Goal: Transaction & Acquisition: Purchase product/service

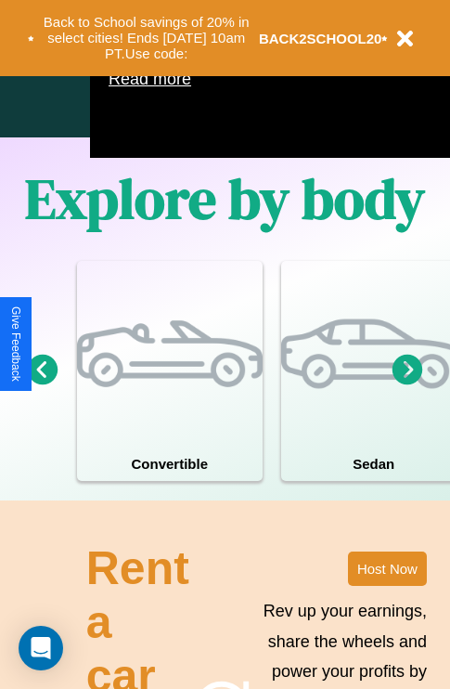
scroll to position [1193, 0]
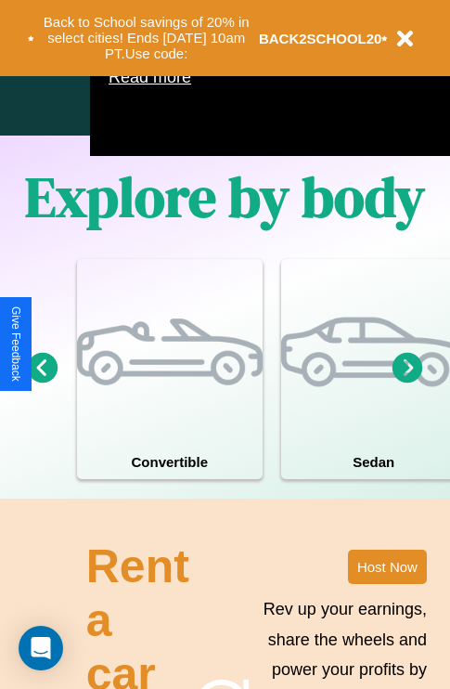
click at [42, 383] on icon at bounding box center [43, 367] width 31 height 31
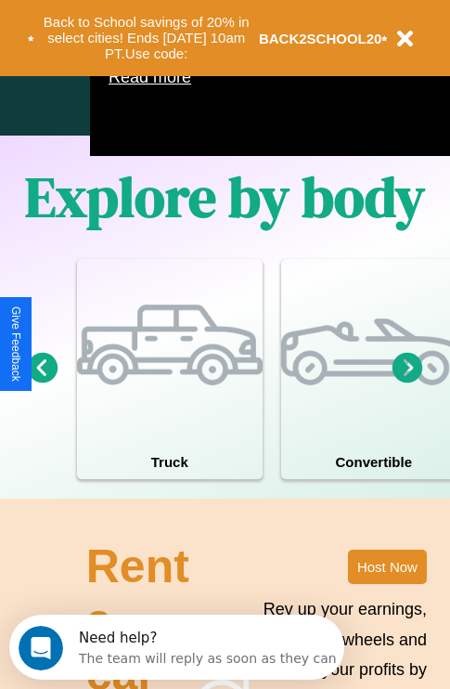
scroll to position [0, 0]
click at [408, 383] on icon at bounding box center [408, 367] width 31 height 31
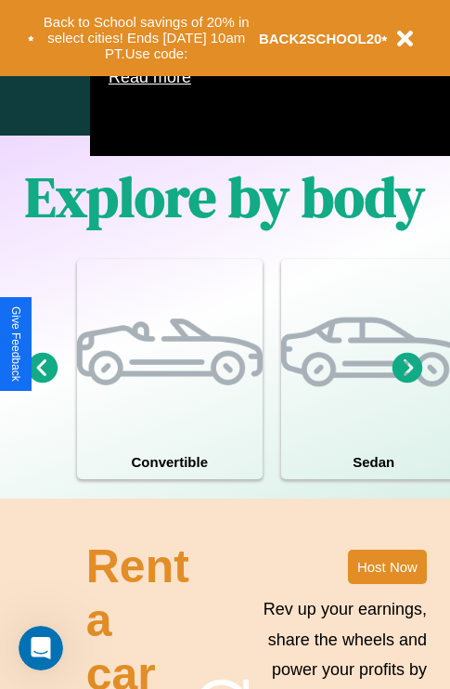
click at [42, 383] on icon at bounding box center [43, 367] width 31 height 31
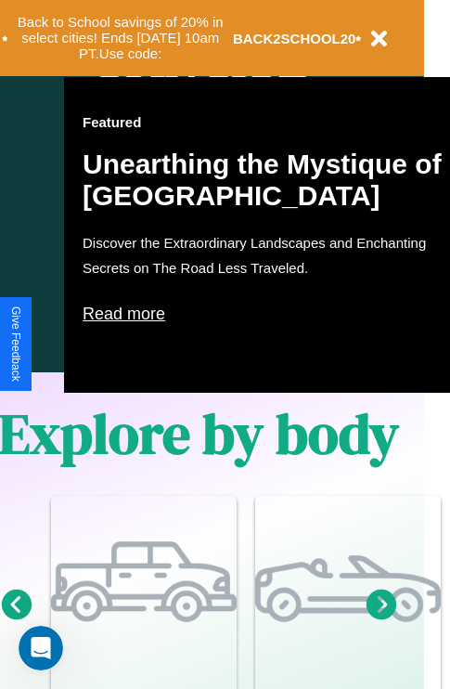
scroll to position [926, 30]
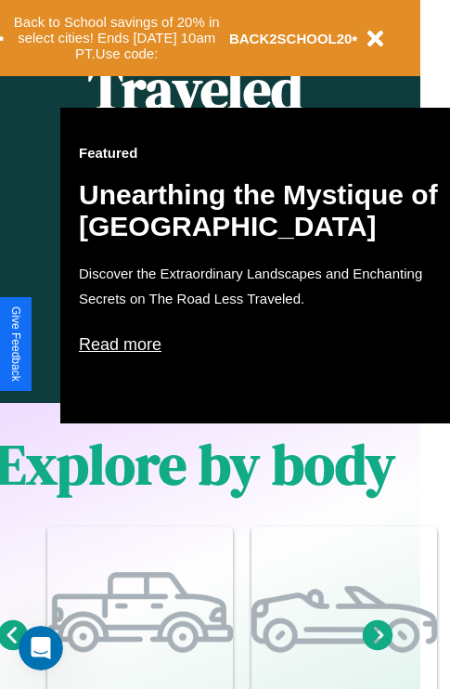
click at [265, 345] on p "Read more" at bounding box center [265, 345] width 372 height 30
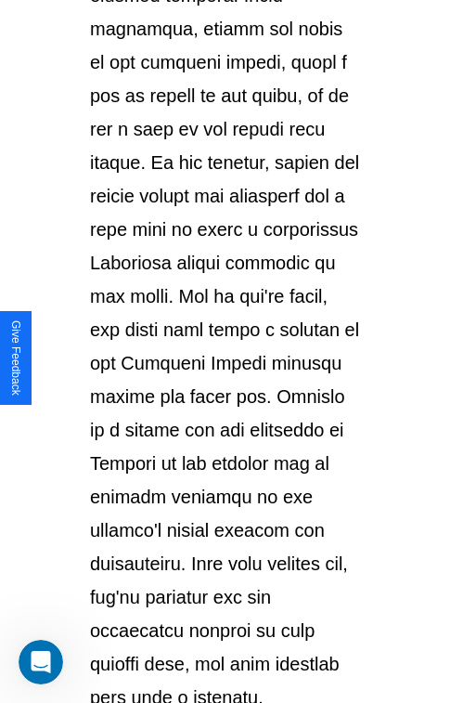
scroll to position [3212, 0]
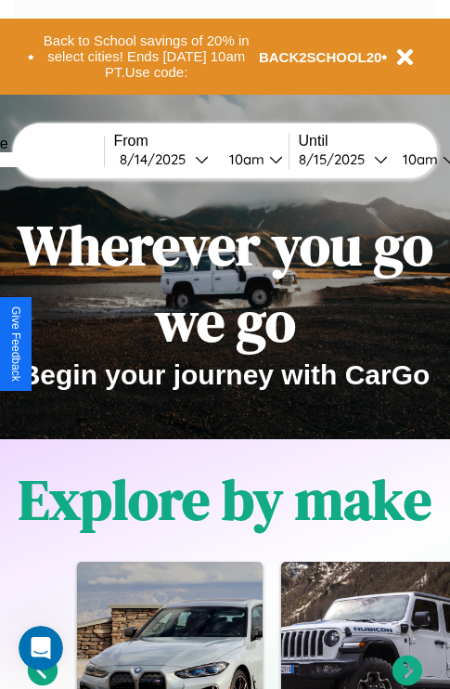
click at [62, 159] on input "text" at bounding box center [34, 159] width 139 height 15
type input "**********"
click at [186, 159] on div "[DATE]" at bounding box center [157, 159] width 75 height 18
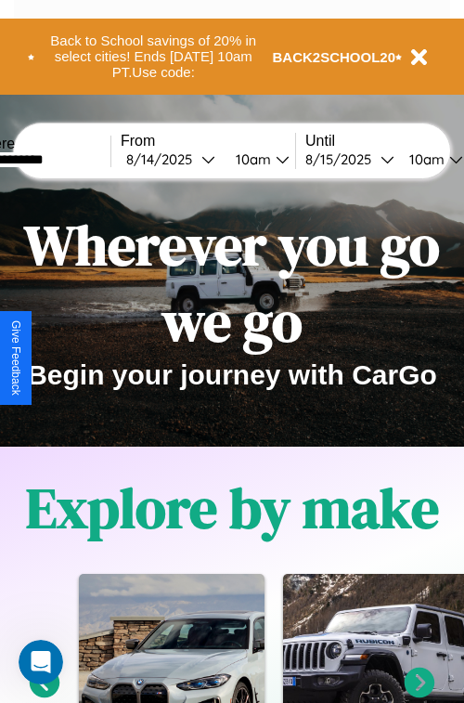
select select "*"
select select "****"
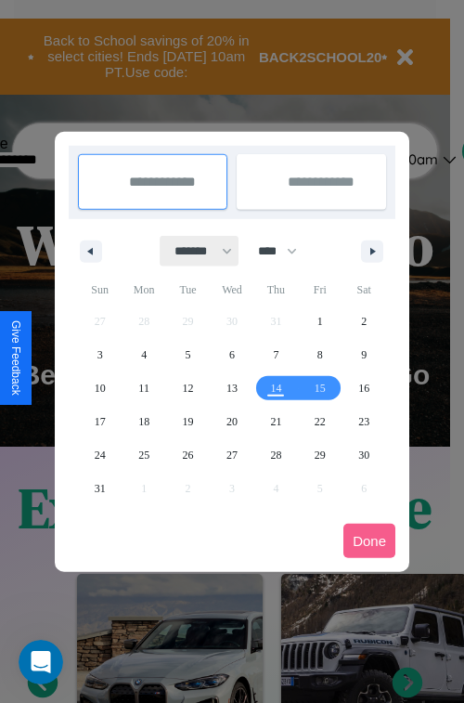
click at [195, 251] on select "******* ******** ***** ***** *** **** **** ****** ********* ******* ******** **…" at bounding box center [200, 251] width 79 height 31
select select "*"
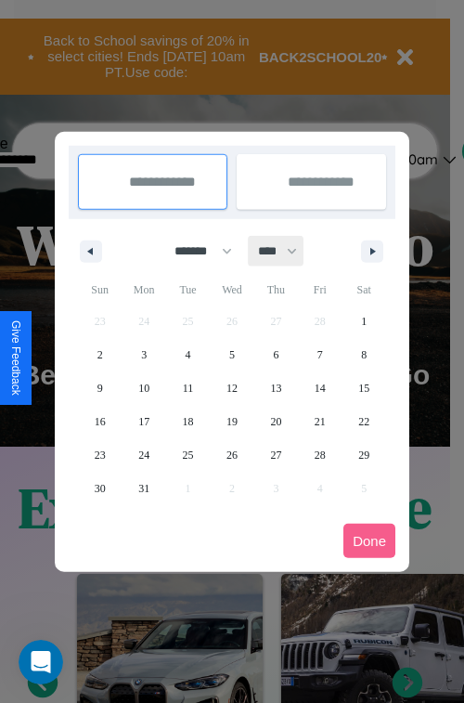
click at [286, 251] on select "**** **** **** **** **** **** **** **** **** **** **** **** **** **** **** ****…" at bounding box center [277, 251] width 56 height 31
select select "****"
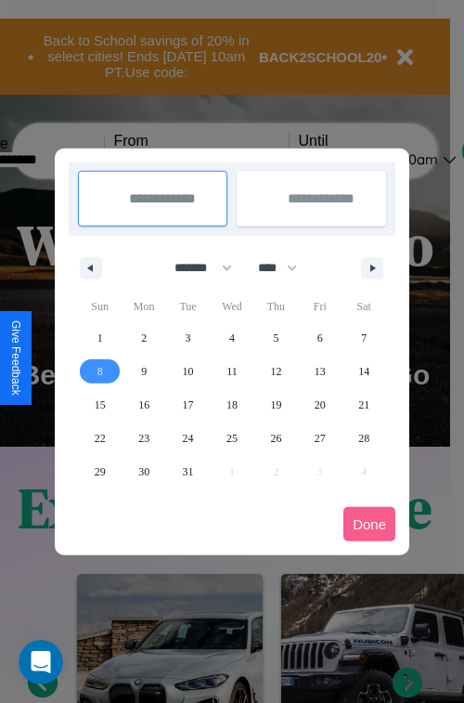
click at [99, 371] on span "8" at bounding box center [101, 371] width 6 height 33
type input "**********"
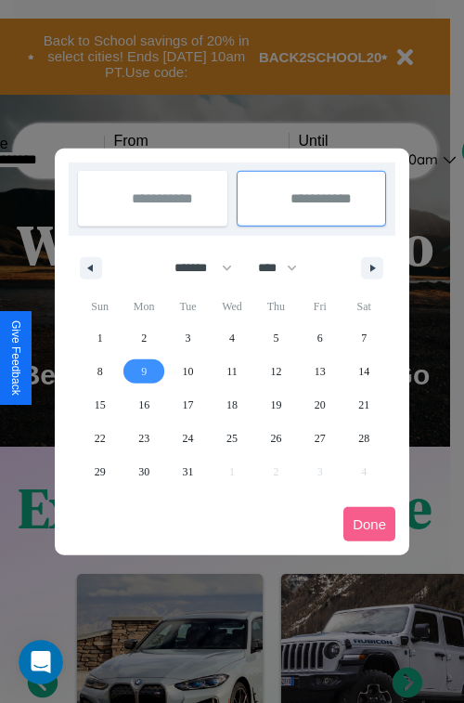
click at [144, 371] on span "9" at bounding box center [144, 371] width 6 height 33
type input "**********"
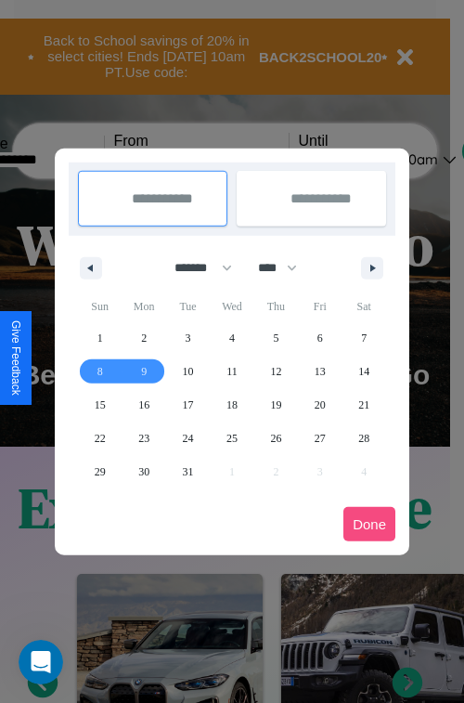
click at [370, 524] on button "Done" at bounding box center [370, 524] width 52 height 34
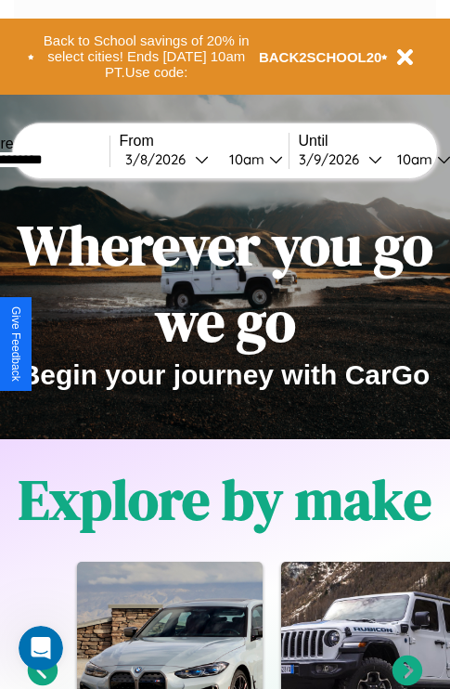
click at [267, 159] on div "10am" at bounding box center [244, 159] width 49 height 18
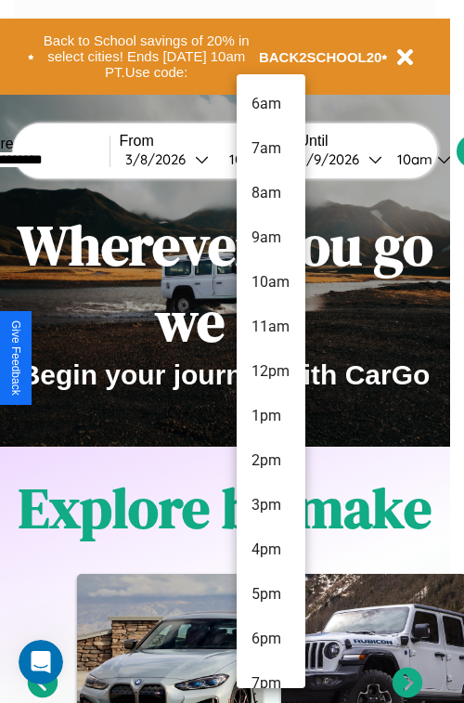
click at [270, 550] on li "4pm" at bounding box center [271, 550] width 69 height 45
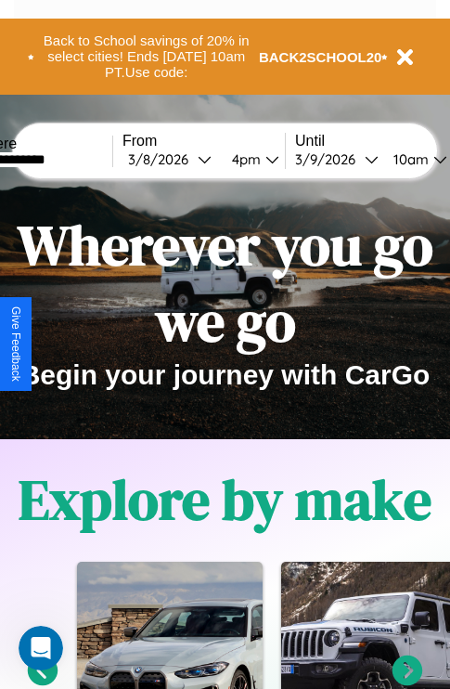
scroll to position [0, 60]
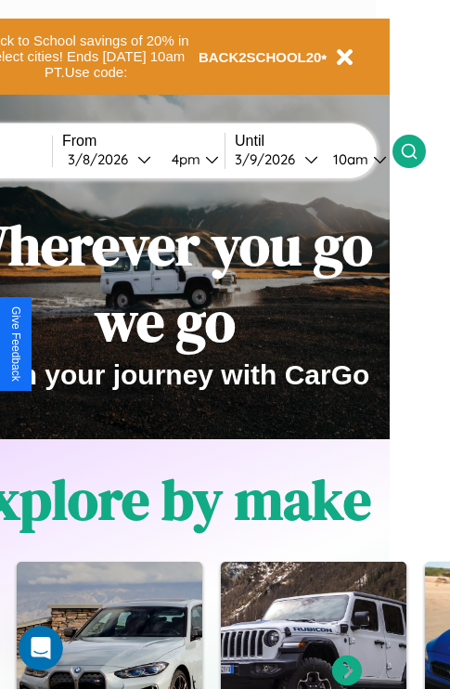
click at [419, 150] on icon at bounding box center [409, 151] width 19 height 19
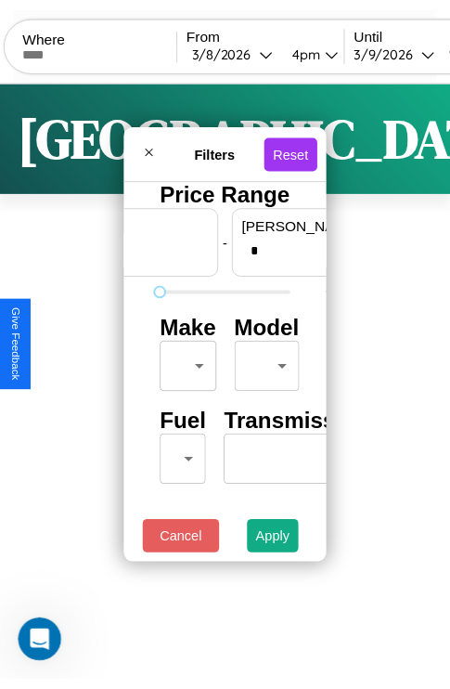
scroll to position [0, 115]
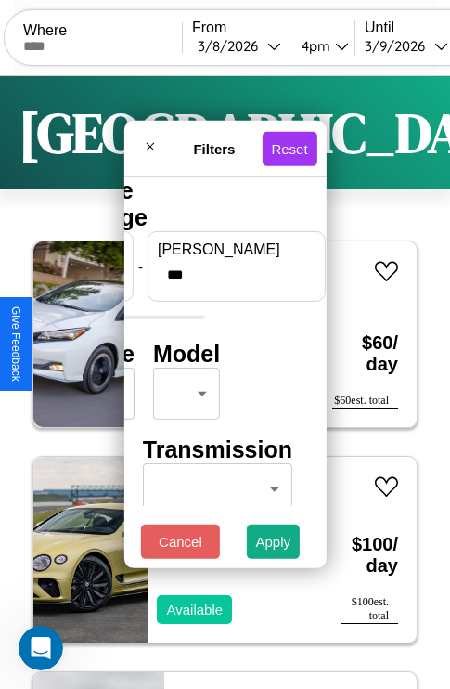
type input "***"
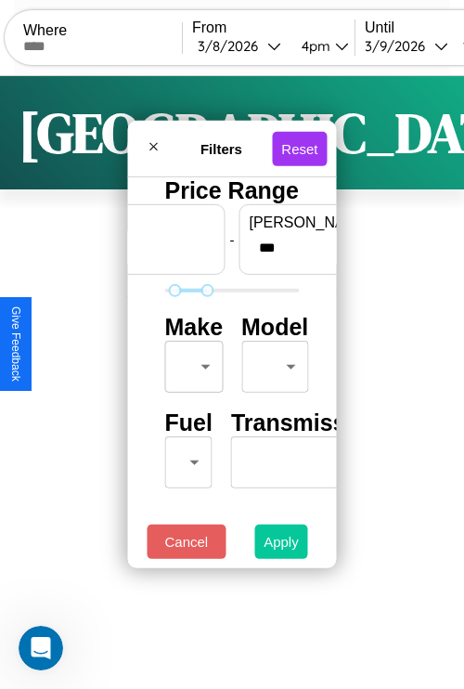
type input "**"
click at [280, 546] on button "Apply" at bounding box center [281, 542] width 54 height 34
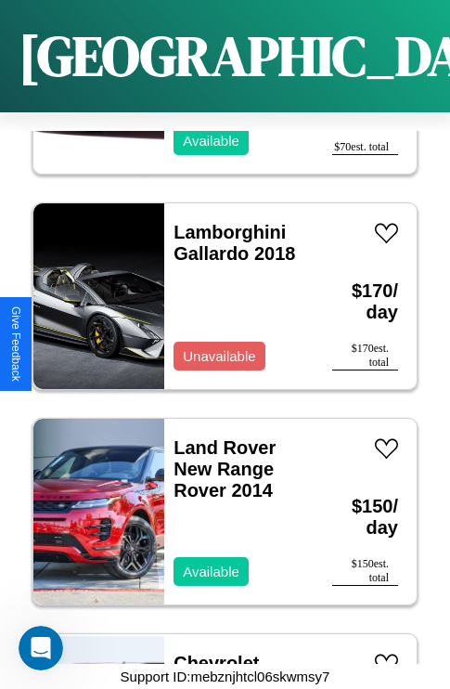
scroll to position [11490, 0]
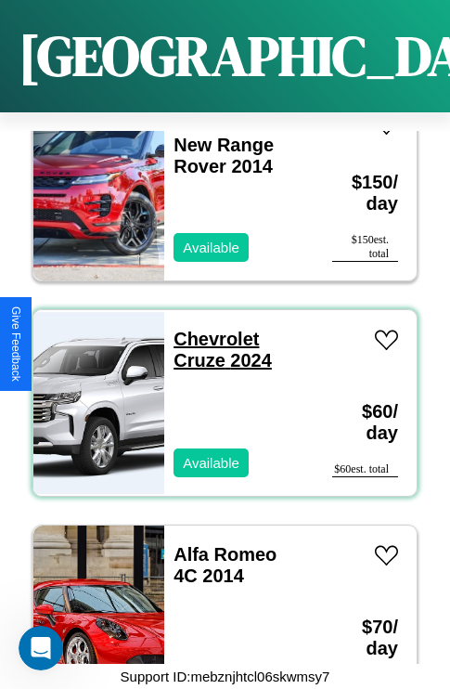
click at [211, 329] on link "Chevrolet Cruze 2024" at bounding box center [223, 350] width 98 height 42
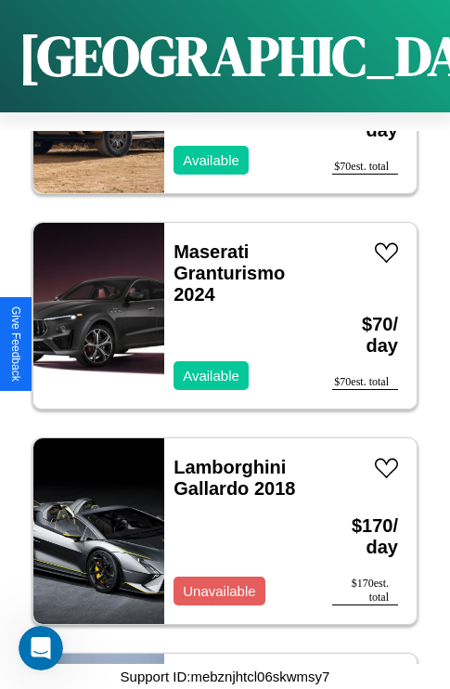
scroll to position [8689, 0]
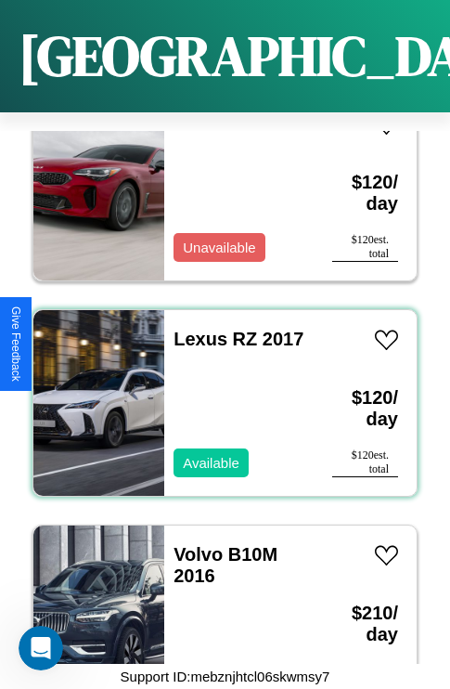
click at [218, 392] on div "Lexus RZ 2017 Available" at bounding box center [239, 403] width 150 height 186
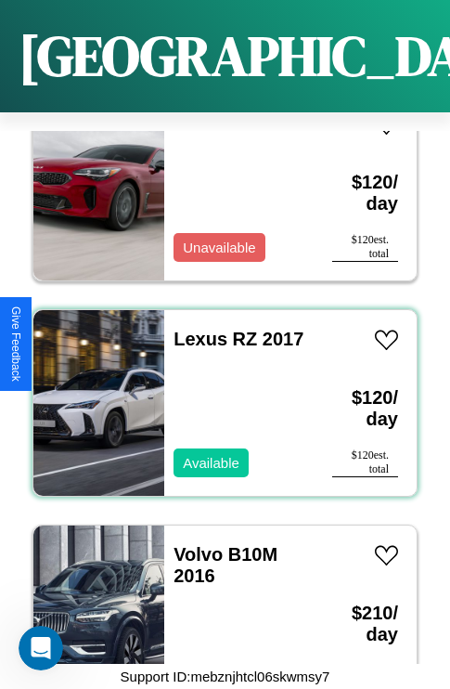
click at [218, 392] on div "Lexus RZ 2017 Available" at bounding box center [239, 403] width 150 height 186
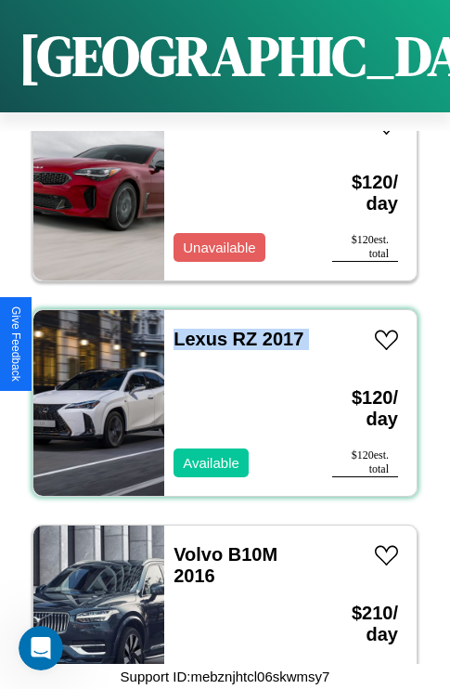
click at [218, 392] on div "Lexus RZ 2017 Available" at bounding box center [239, 403] width 150 height 186
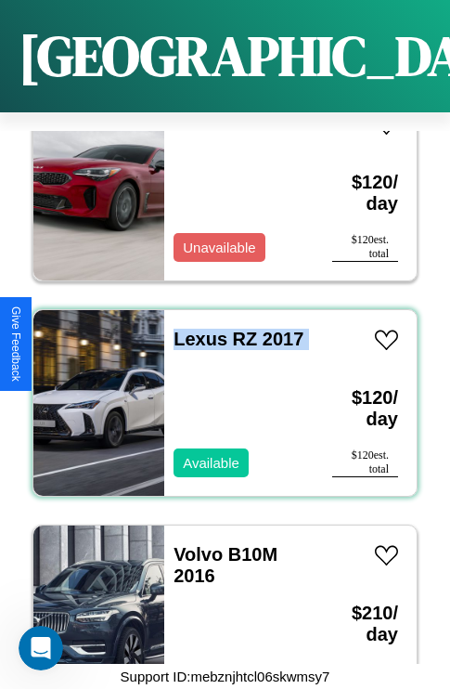
click at [218, 392] on div "Lexus RZ 2017 Available" at bounding box center [239, 403] width 150 height 186
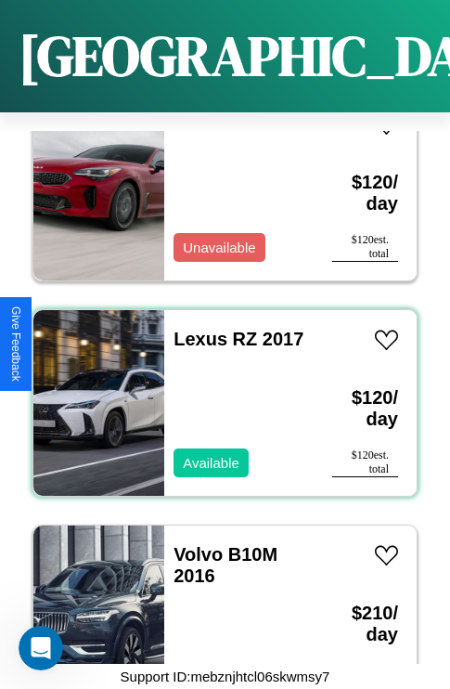
click at [218, 392] on div "Lexus RZ 2017 Available" at bounding box center [239, 403] width 150 height 186
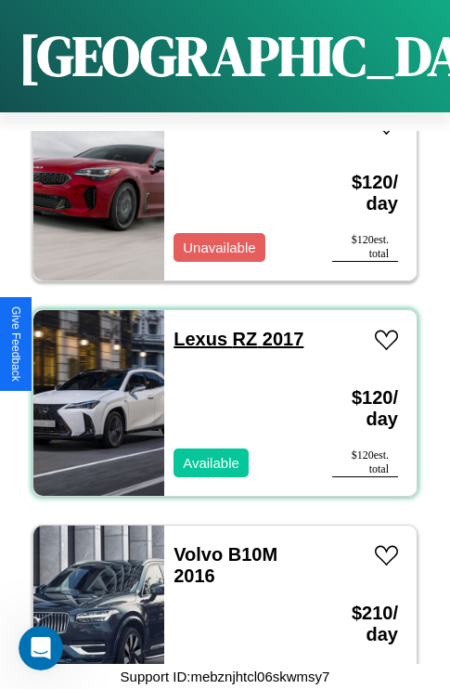
click at [195, 329] on link "Lexus RZ 2017" at bounding box center [239, 339] width 130 height 20
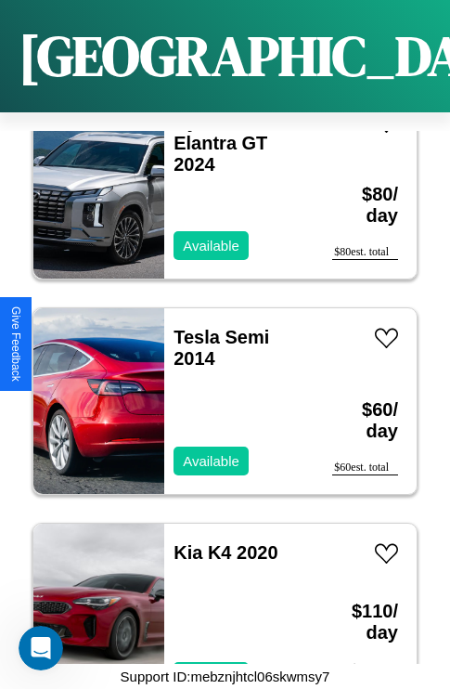
scroll to position [6749, 0]
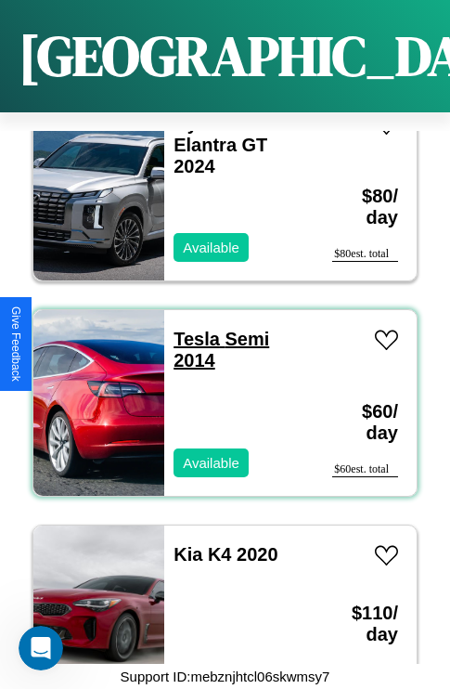
click at [191, 329] on link "Tesla Semi 2014" at bounding box center [222, 350] width 96 height 42
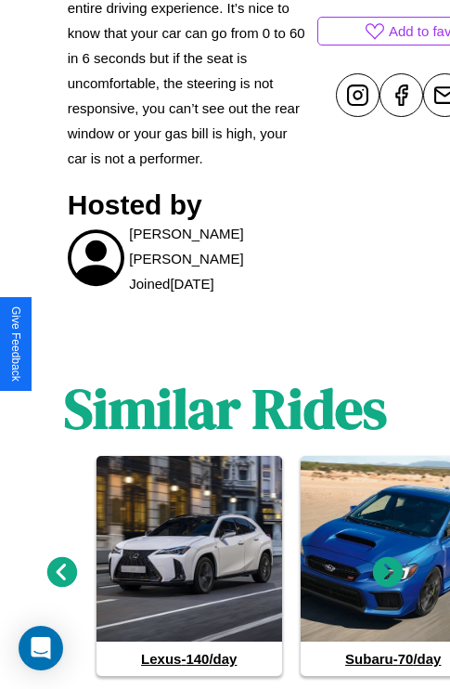
scroll to position [957, 0]
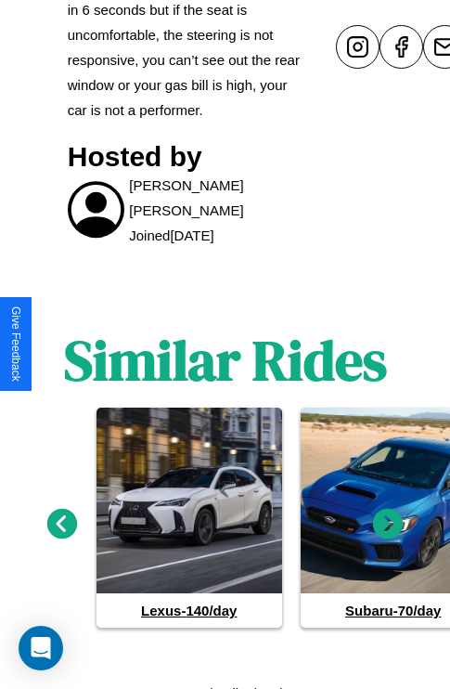
click at [388, 516] on icon at bounding box center [388, 524] width 31 height 31
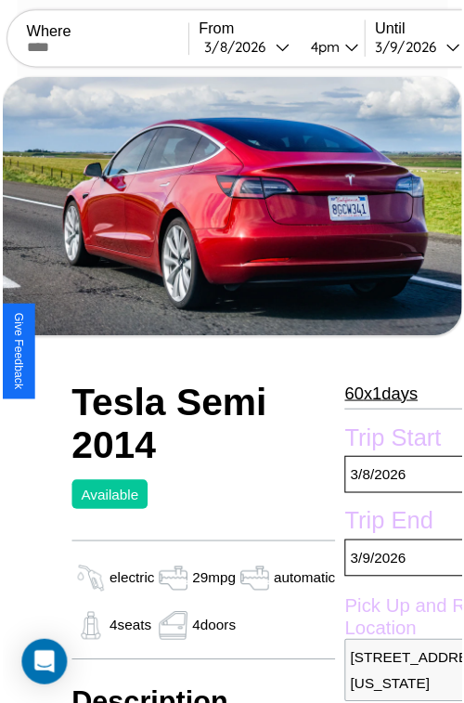
scroll to position [121, 89]
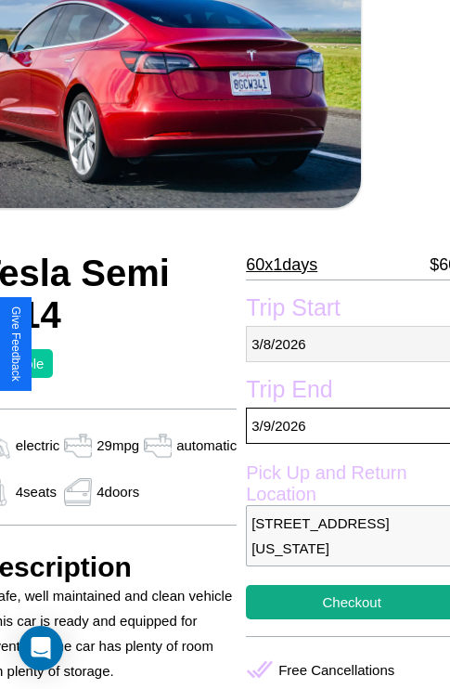
click at [344, 344] on p "[DATE]" at bounding box center [352, 344] width 212 height 36
select select "*"
select select "****"
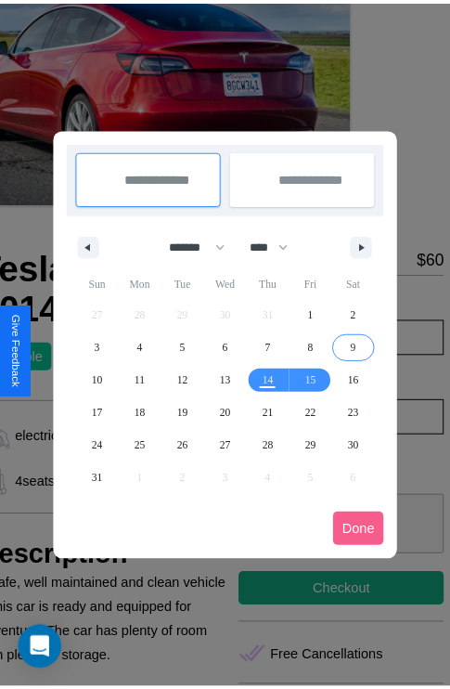
scroll to position [0, 89]
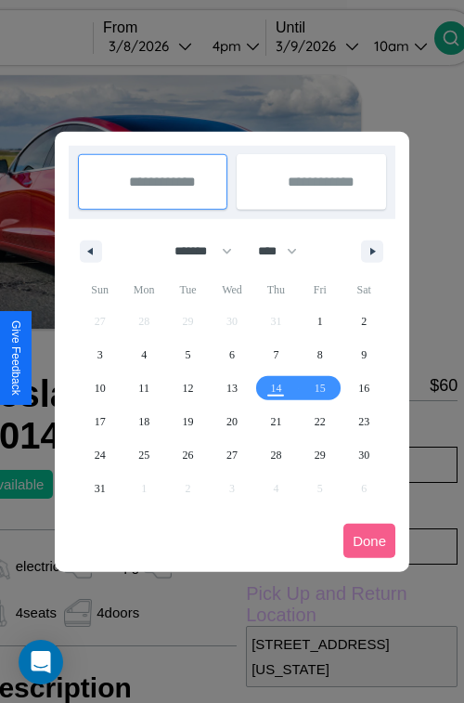
click at [176, 46] on div at bounding box center [232, 351] width 464 height 703
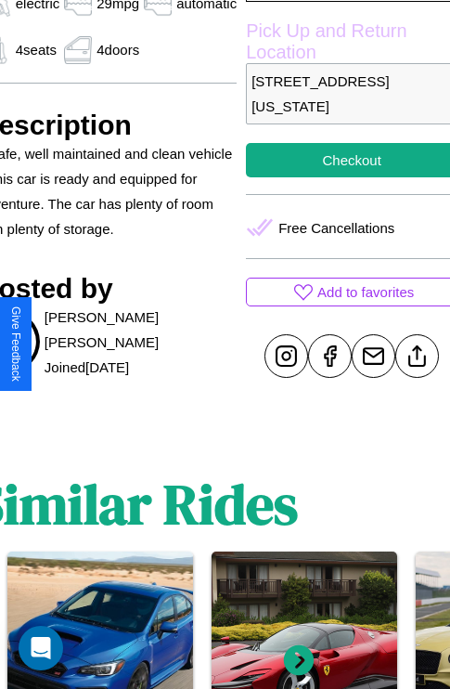
scroll to position [600, 89]
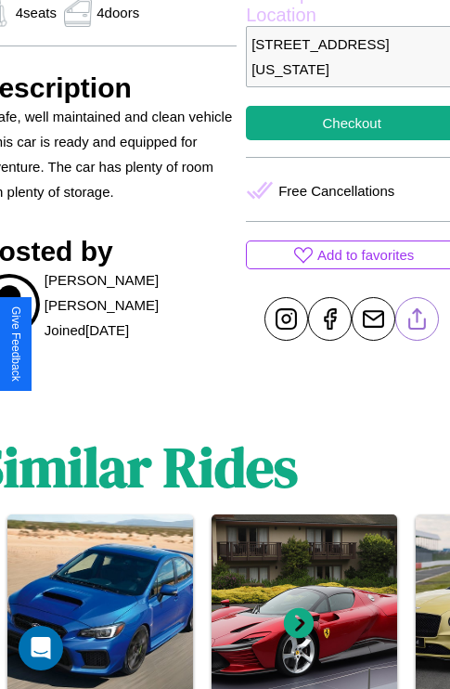
click at [418, 322] on line at bounding box center [418, 315] width 0 height 13
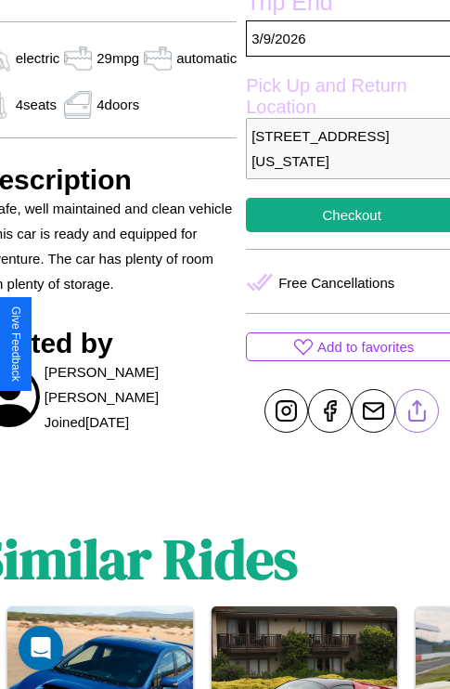
scroll to position [404, 89]
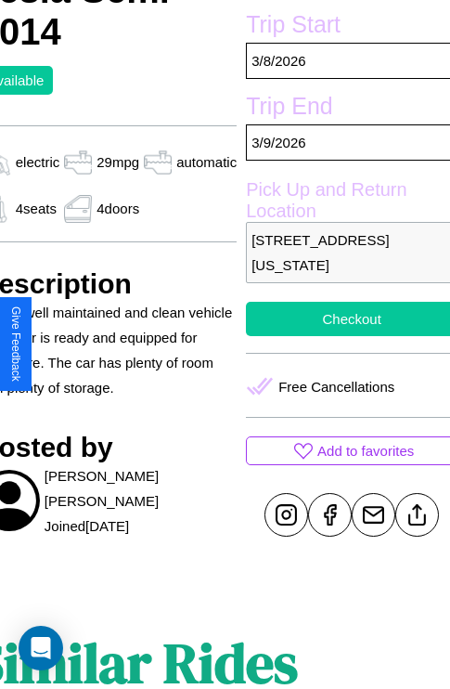
click at [344, 336] on button "Checkout" at bounding box center [352, 319] width 212 height 34
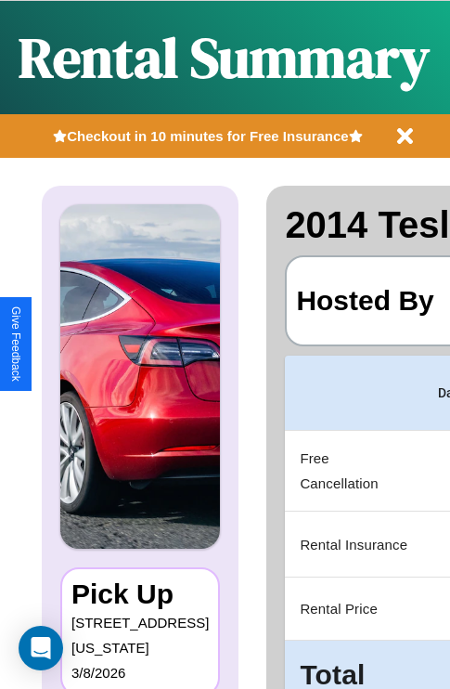
scroll to position [0, 351]
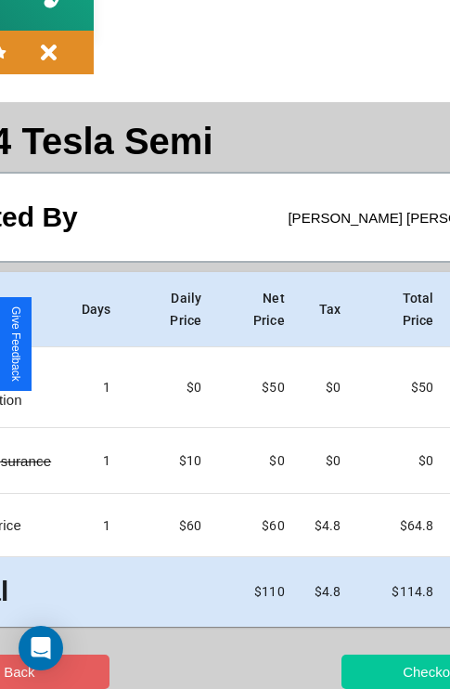
click at [359, 671] on button "Checkout" at bounding box center [432, 672] width 181 height 34
